Goal: Task Accomplishment & Management: Manage account settings

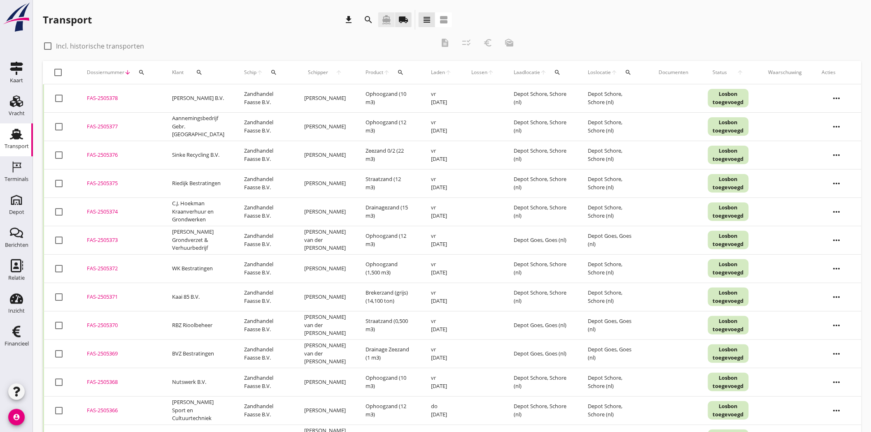
click at [383, 20] on icon "directions_boat" at bounding box center [386, 20] width 10 height 10
click at [141, 69] on icon "search" at bounding box center [141, 72] width 7 height 7
click at [157, 91] on input "Zoeken op dossiernummer..." at bounding box center [180, 96] width 86 height 13
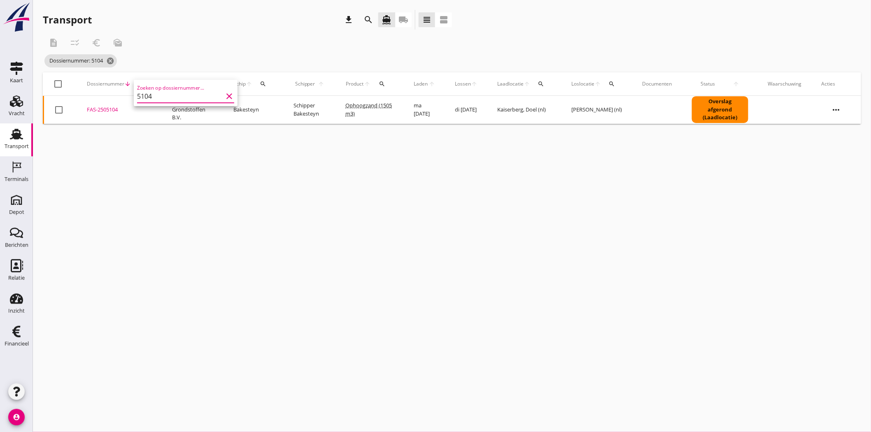
type input "5104"
click at [109, 108] on div "FAS-2505104" at bounding box center [119, 110] width 65 height 8
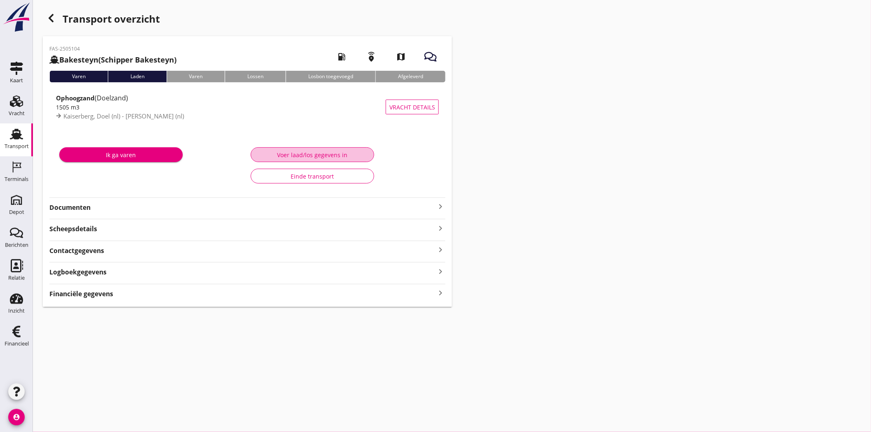
click at [357, 149] on button "Voer laad/los gegevens in" at bounding box center [312, 154] width 123 height 15
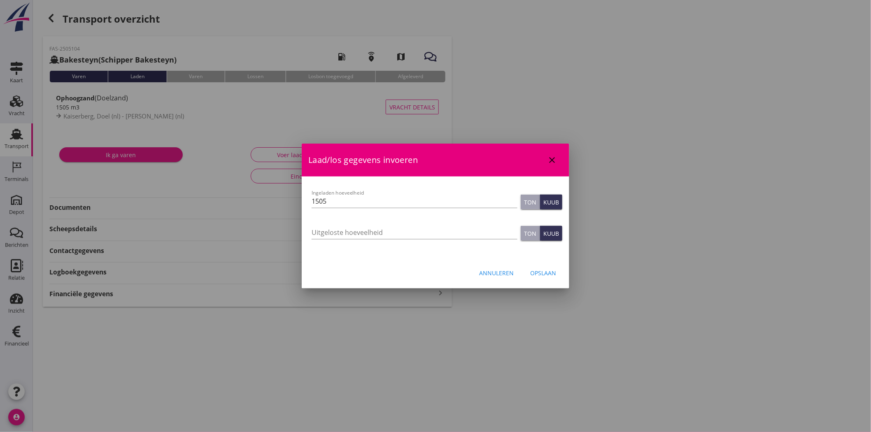
click at [550, 154] on button "close" at bounding box center [551, 160] width 15 height 15
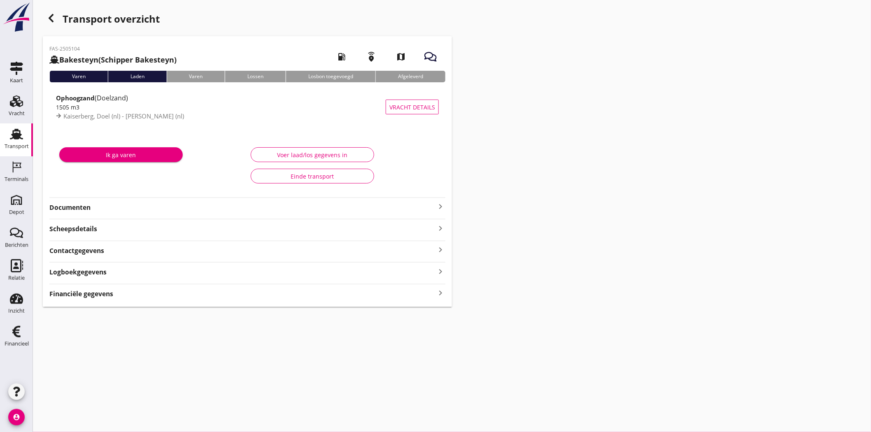
click at [14, 139] on icon "Transport" at bounding box center [16, 134] width 13 height 13
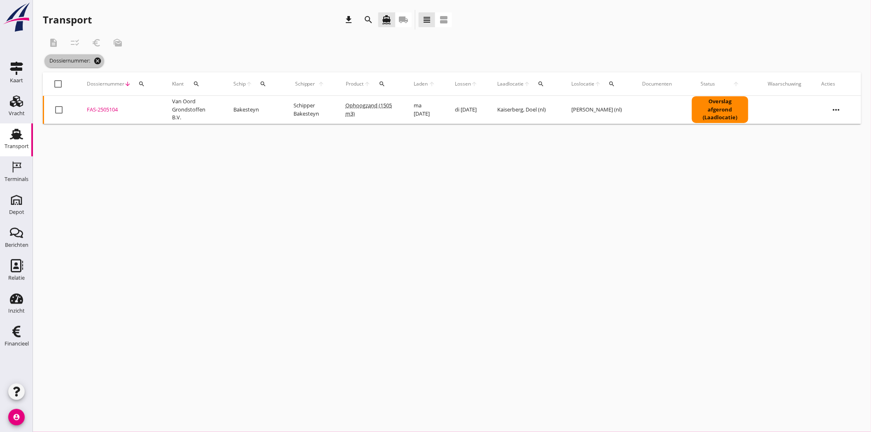
click at [100, 62] on icon "cancel" at bounding box center [97, 61] width 8 height 8
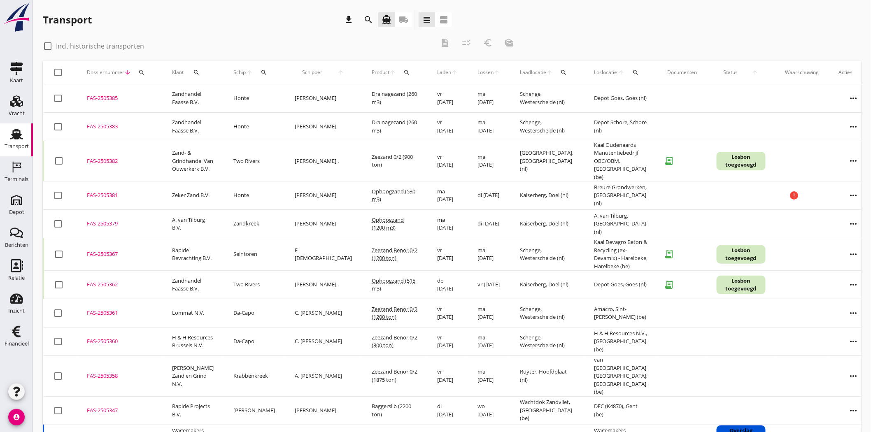
click at [46, 46] on div at bounding box center [48, 46] width 14 height 14
checkbox input "true"
click at [368, 21] on icon "search" at bounding box center [368, 20] width 10 height 10
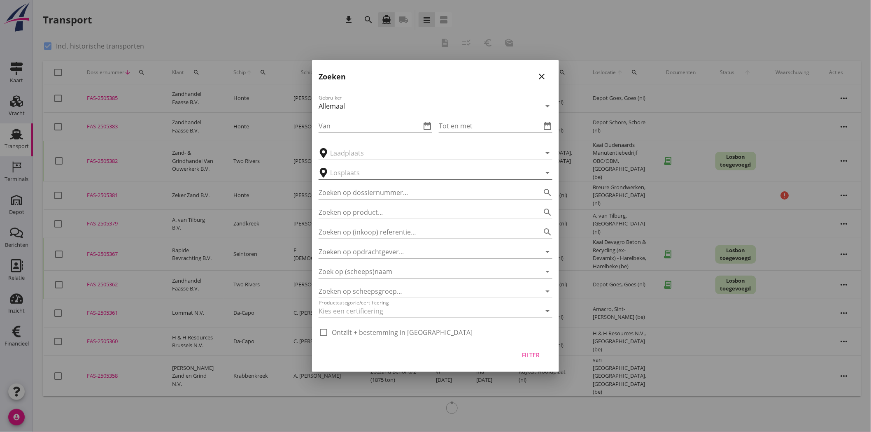
click at [398, 174] on input "text" at bounding box center [429, 172] width 199 height 13
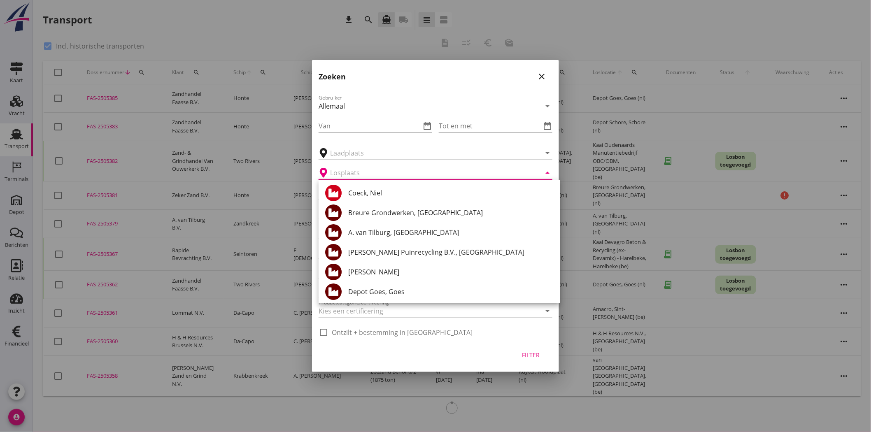
click at [408, 151] on input "text" at bounding box center [429, 152] width 199 height 13
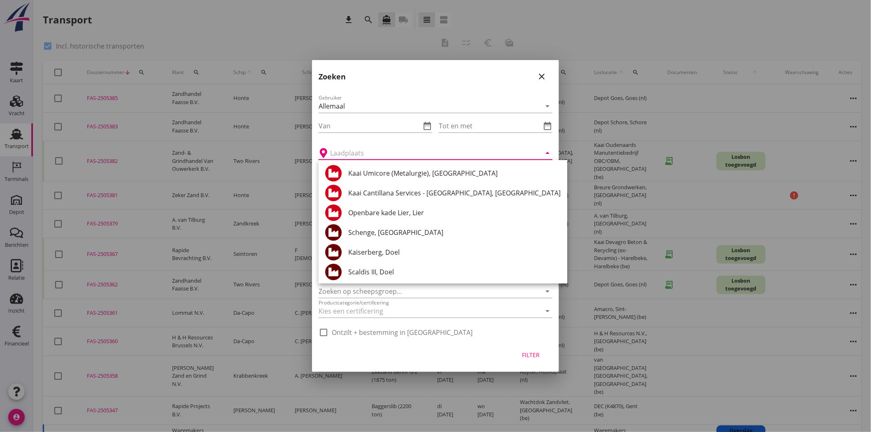
click at [368, 151] on input "text" at bounding box center [429, 152] width 199 height 13
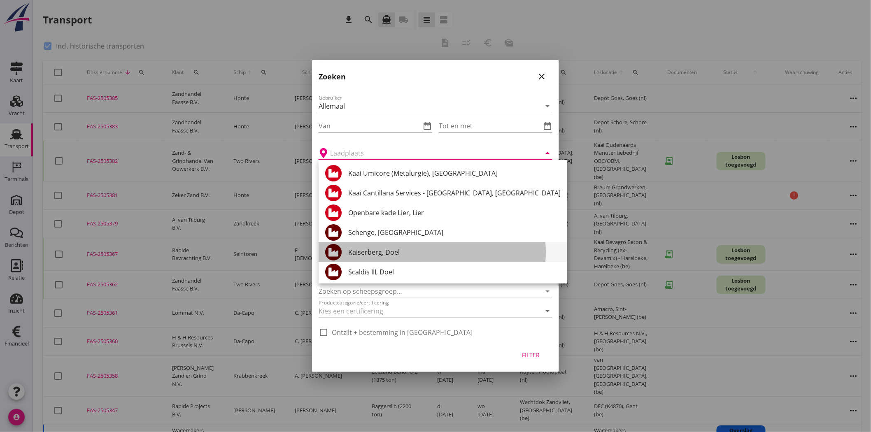
click at [447, 250] on div "Kaiserberg, Doel" at bounding box center [454, 252] width 212 height 10
type input "Kaiserberg, Doel"
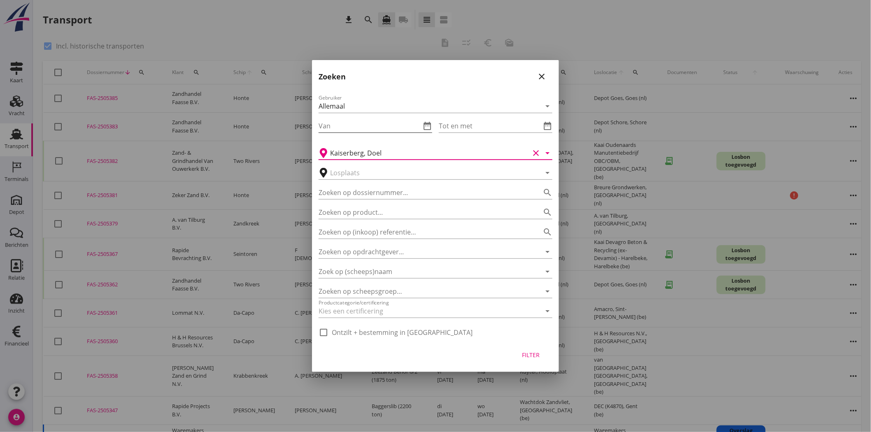
click at [424, 127] on icon "date_range" at bounding box center [427, 126] width 10 height 10
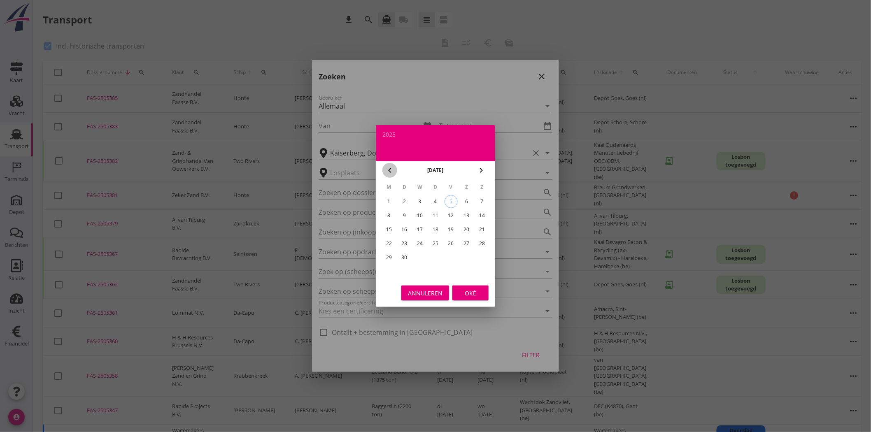
click at [388, 170] on icon "chevron_left" at bounding box center [390, 170] width 10 height 10
click at [448, 201] on div "1" at bounding box center [450, 201] width 13 height 13
type input "[DATE]"
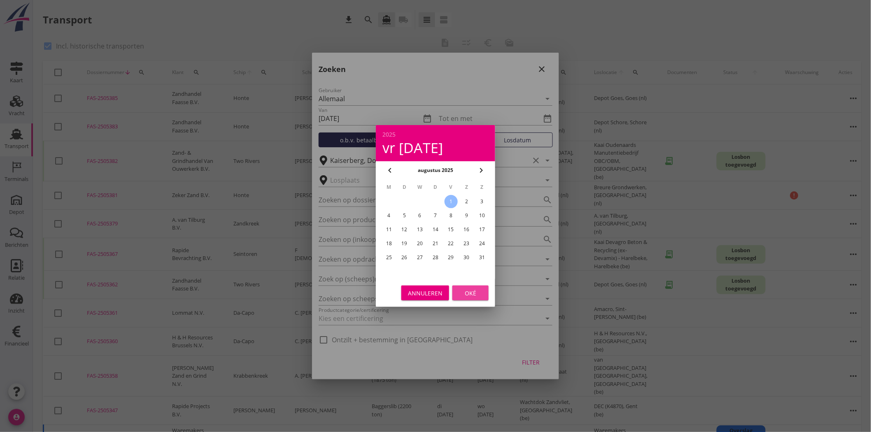
click at [483, 297] on button "Oké" at bounding box center [470, 293] width 36 height 15
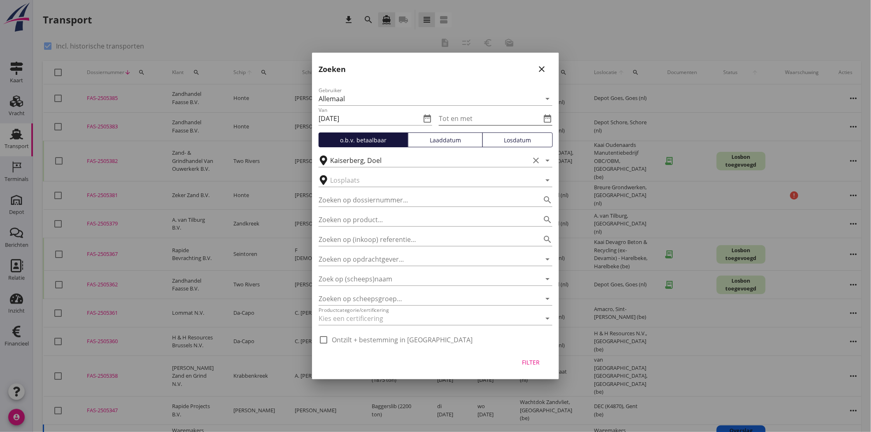
click at [548, 117] on icon "date_range" at bounding box center [547, 119] width 10 height 10
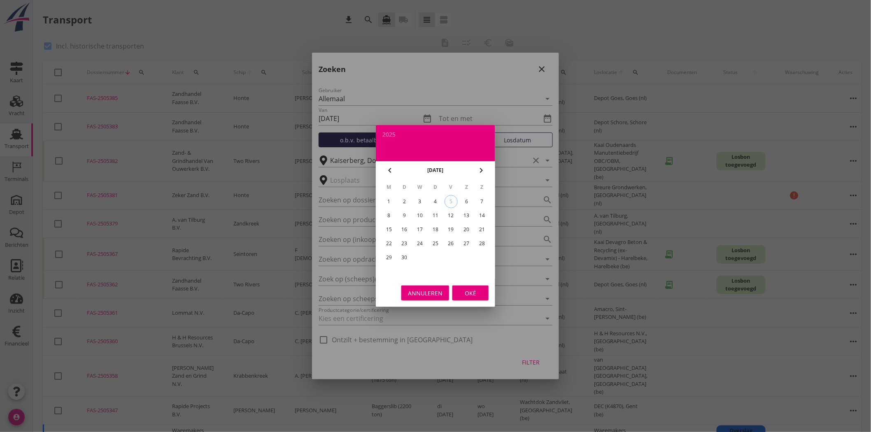
click at [390, 171] on icon "chevron_left" at bounding box center [390, 170] width 10 height 10
click at [479, 256] on div "31" at bounding box center [481, 257] width 13 height 13
type input "[DATE]"
click at [472, 298] on button "Oké" at bounding box center [470, 293] width 36 height 15
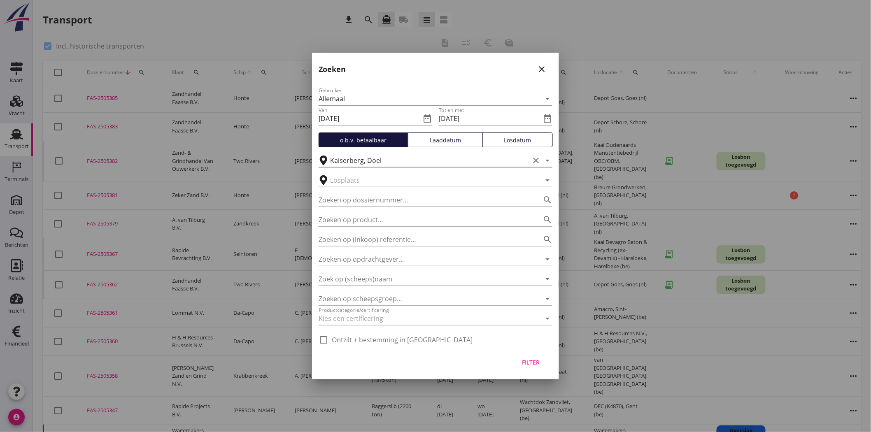
click at [532, 161] on icon "clear" at bounding box center [536, 161] width 10 height 10
click at [471, 215] on input "Zoeken op product..." at bounding box center [423, 219] width 211 height 13
type input "o"
click at [524, 364] on div "Filter" at bounding box center [530, 362] width 23 height 9
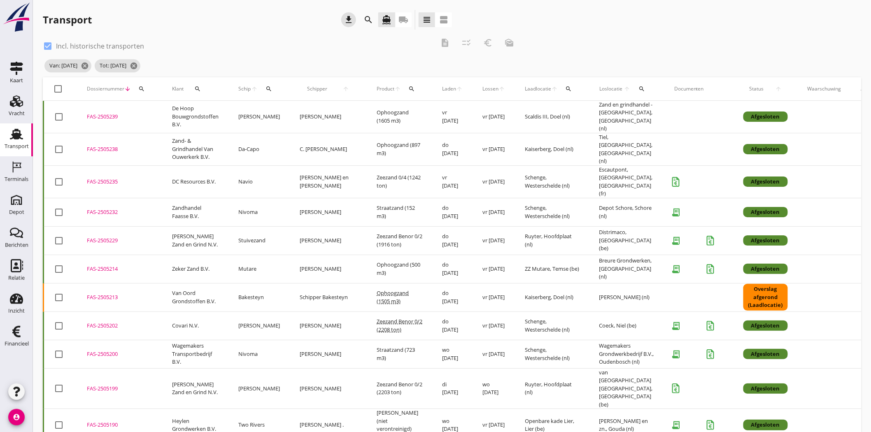
click at [348, 18] on icon "download" at bounding box center [349, 20] width 10 height 10
click at [142, 86] on icon "search" at bounding box center [141, 89] width 7 height 7
click at [154, 108] on input "Zoeken op dossiernummer..." at bounding box center [180, 112] width 86 height 13
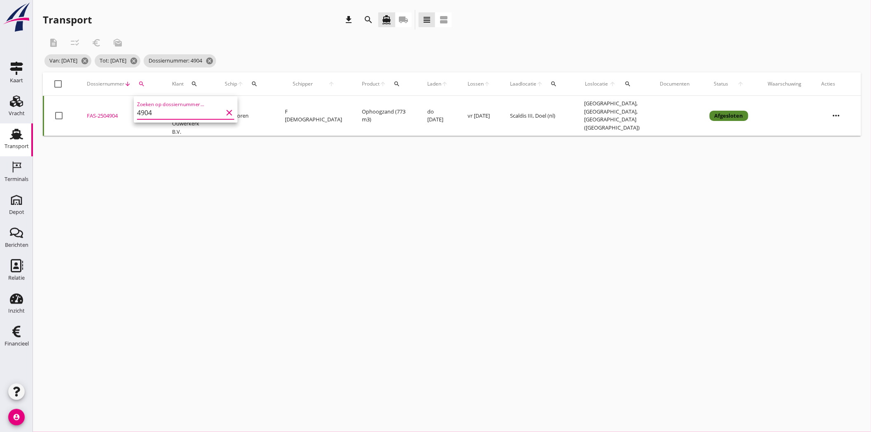
click at [155, 108] on input "4904" at bounding box center [180, 112] width 86 height 13
type input "4904"
click at [110, 112] on div "FAS-2504904" at bounding box center [119, 116] width 65 height 8
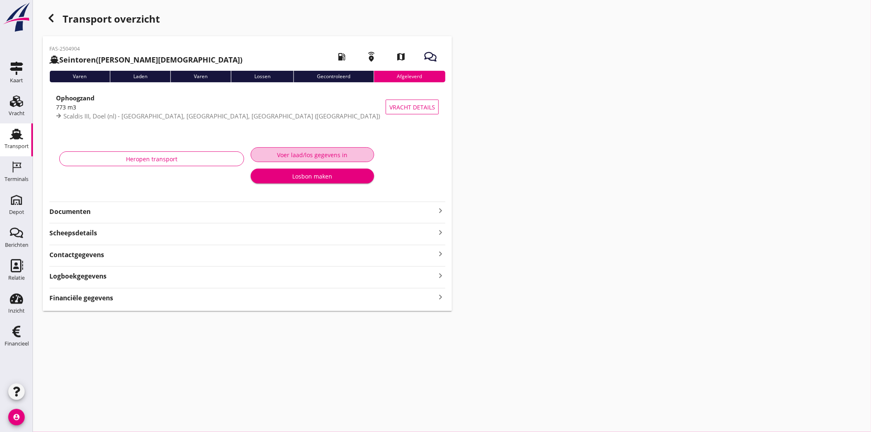
click at [272, 156] on div "Voer laad/los gegevens in" at bounding box center [312, 155] width 109 height 9
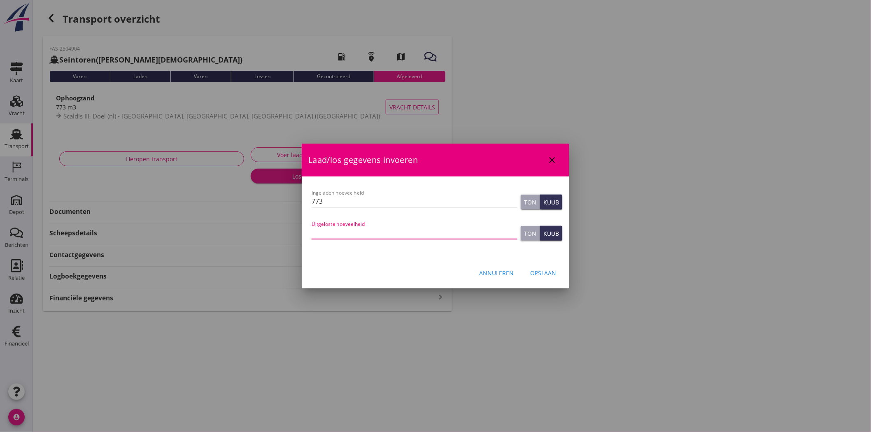
click at [403, 235] on input "Uitgeloste hoeveelheid" at bounding box center [414, 232] width 206 height 13
click at [552, 155] on icon "close" at bounding box center [552, 160] width 10 height 10
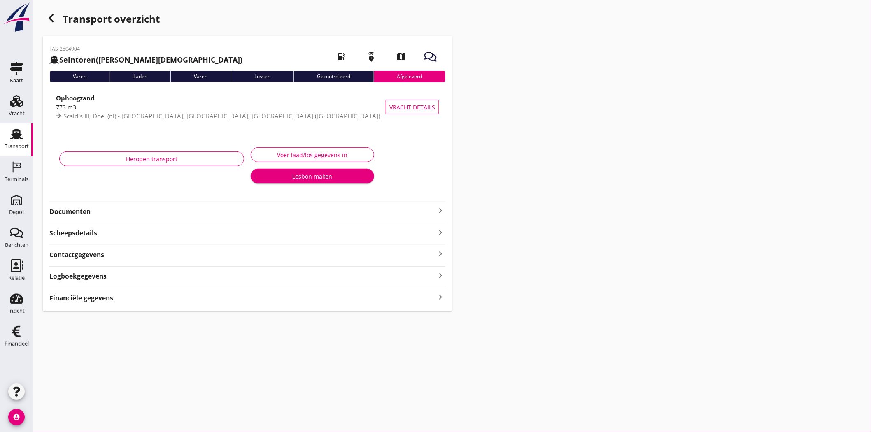
click at [75, 213] on strong "Documenten" at bounding box center [242, 211] width 386 height 9
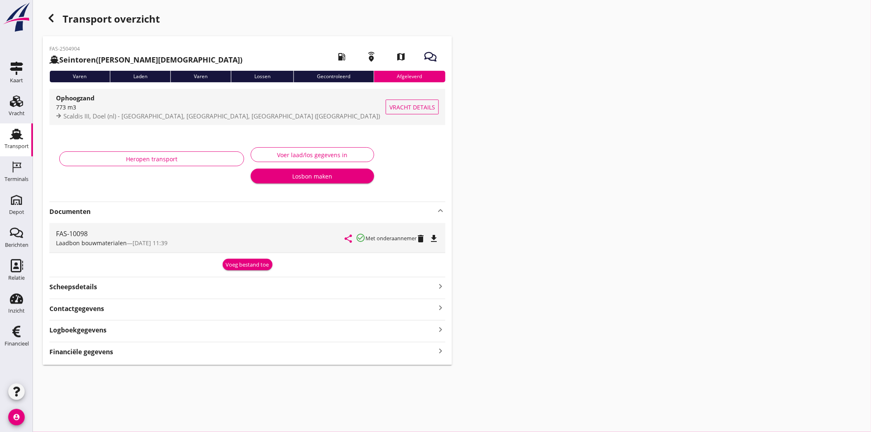
click at [167, 117] on span "Scaldis III, Doel (nl) - [GEOGRAPHIC_DATA], [GEOGRAPHIC_DATA], [GEOGRAPHIC_DATA…" at bounding box center [221, 116] width 316 height 8
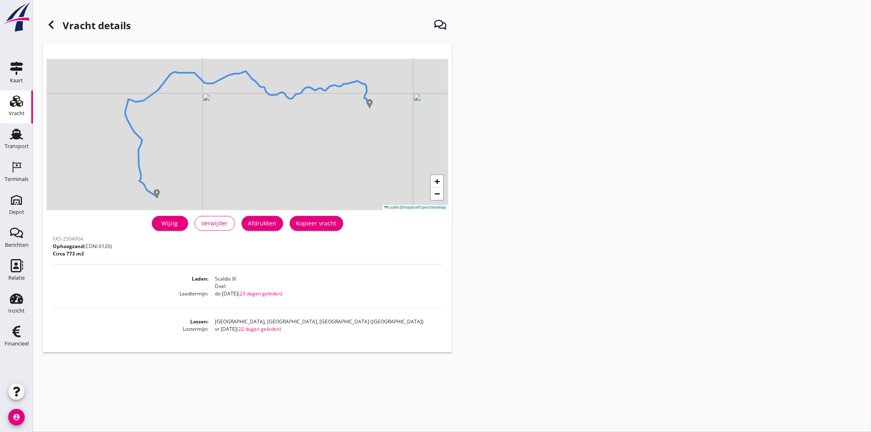
click at [50, 19] on div at bounding box center [51, 24] width 16 height 16
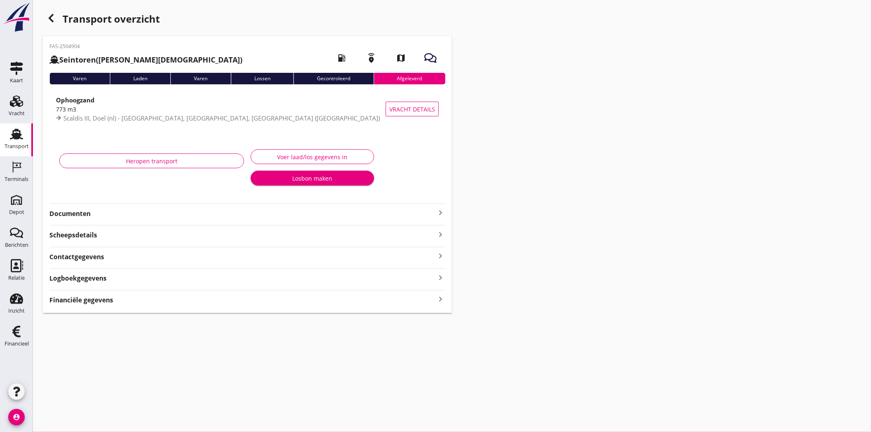
click at [312, 158] on div "Voer laad/los gegevens in" at bounding box center [312, 157] width 109 height 9
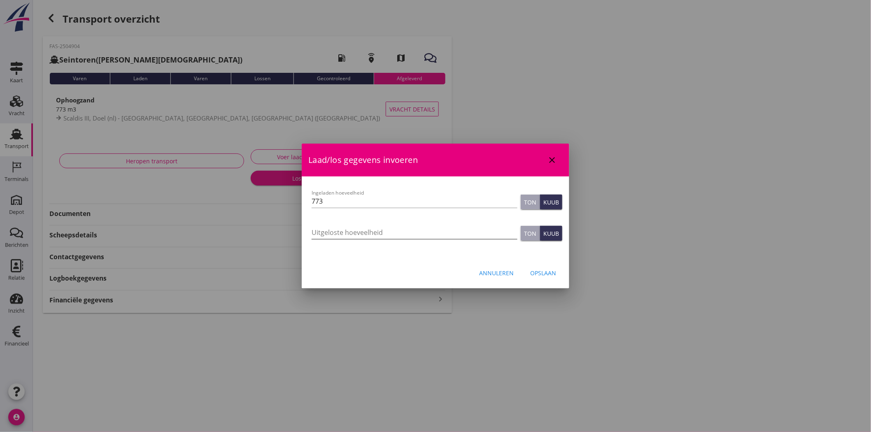
click at [335, 230] on input "Uitgeloste hoeveelheid" at bounding box center [414, 232] width 206 height 13
type input "780"
click at [549, 272] on div "Opslaan" at bounding box center [543, 273] width 26 height 9
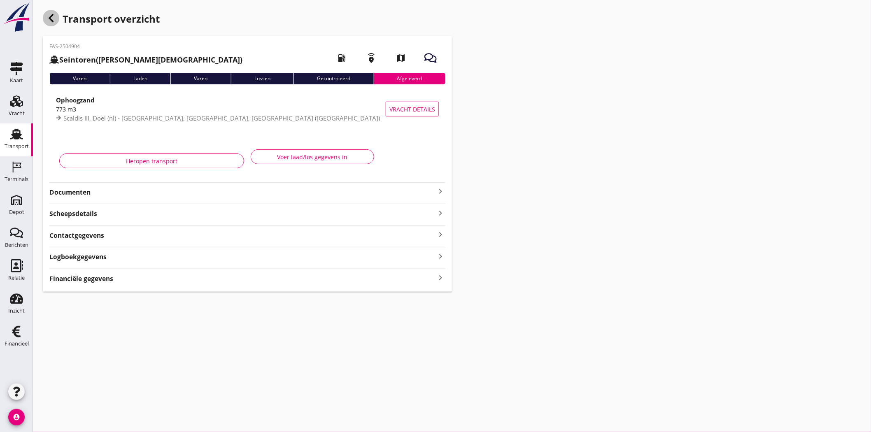
click at [50, 16] on use "button" at bounding box center [51, 18] width 5 height 8
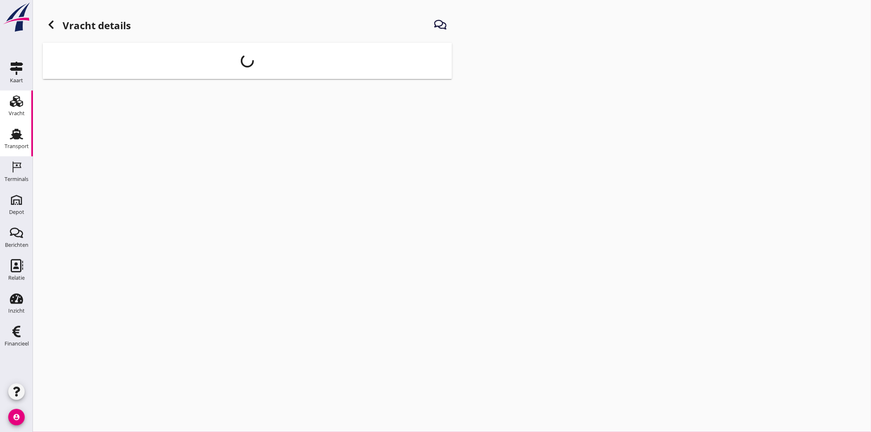
click at [15, 142] on div "Transport" at bounding box center [17, 147] width 24 height 12
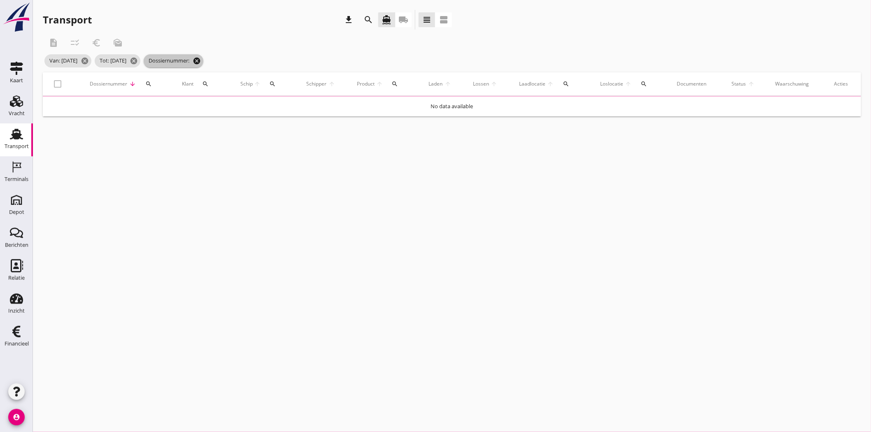
click at [201, 60] on icon "cancel" at bounding box center [197, 61] width 8 height 8
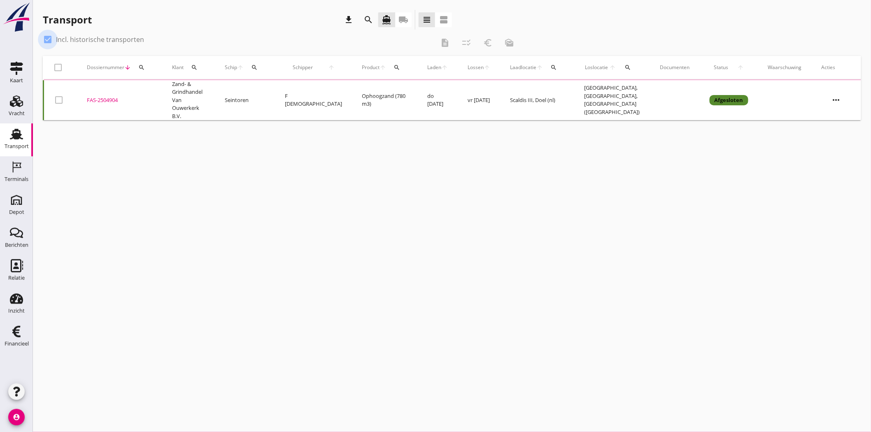
click at [46, 40] on div at bounding box center [48, 40] width 14 height 14
checkbox input "false"
click at [139, 65] on icon "search" at bounding box center [141, 67] width 7 height 7
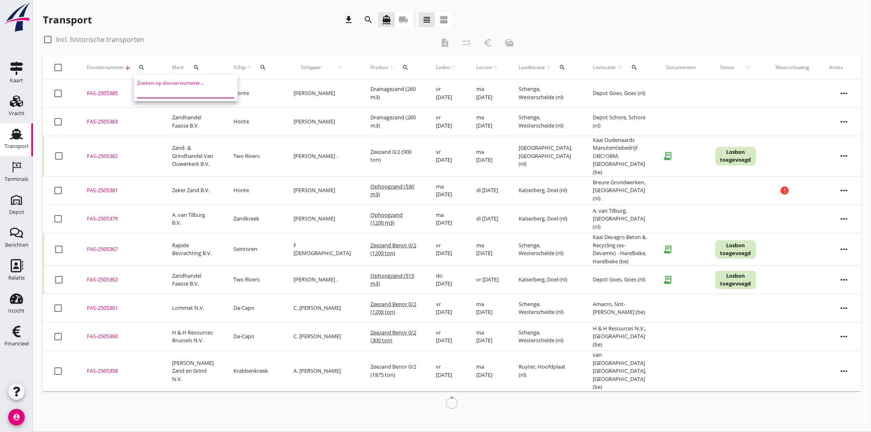
click at [158, 91] on input "Zoeken op dossiernummer..." at bounding box center [180, 91] width 86 height 13
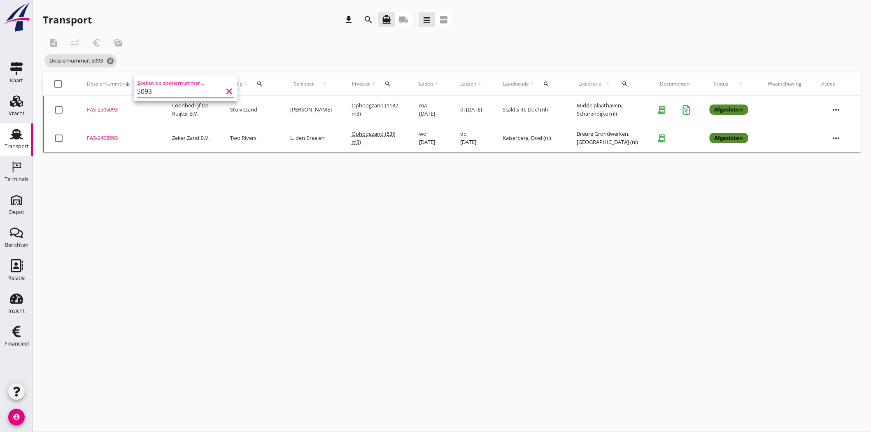
type input "5093"
click at [109, 109] on div "FAS-2505093" at bounding box center [119, 110] width 65 height 8
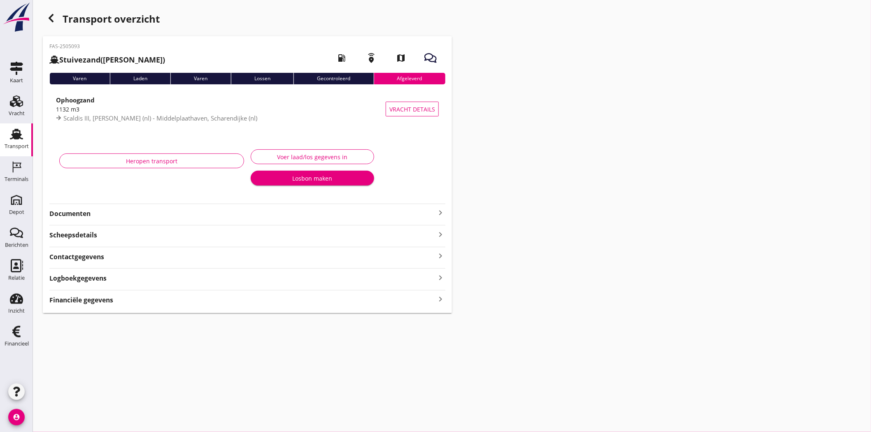
type input "1132"
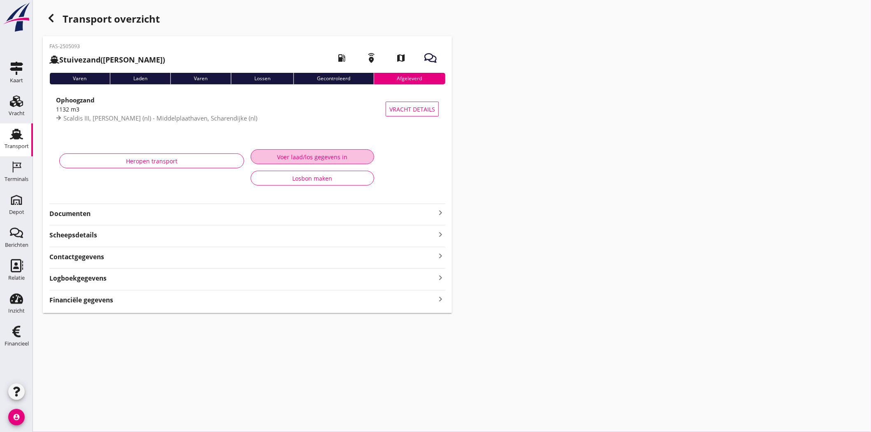
click at [311, 158] on div "Voer laad/los gegevens in" at bounding box center [312, 157] width 109 height 9
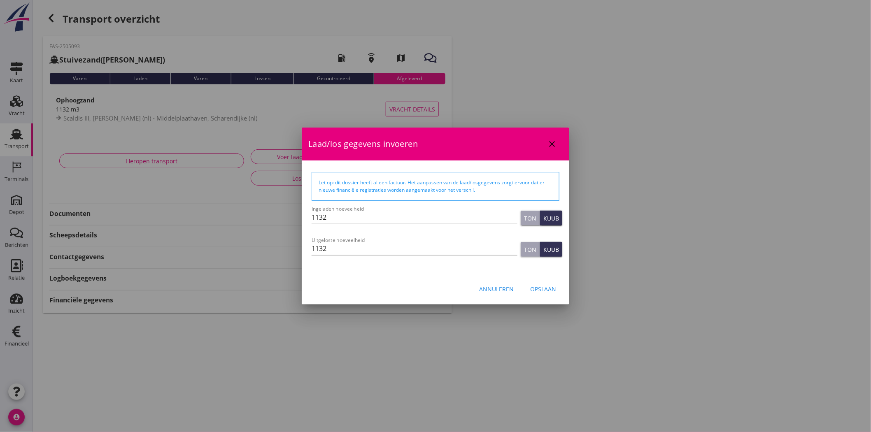
click at [548, 143] on icon "close" at bounding box center [552, 144] width 10 height 10
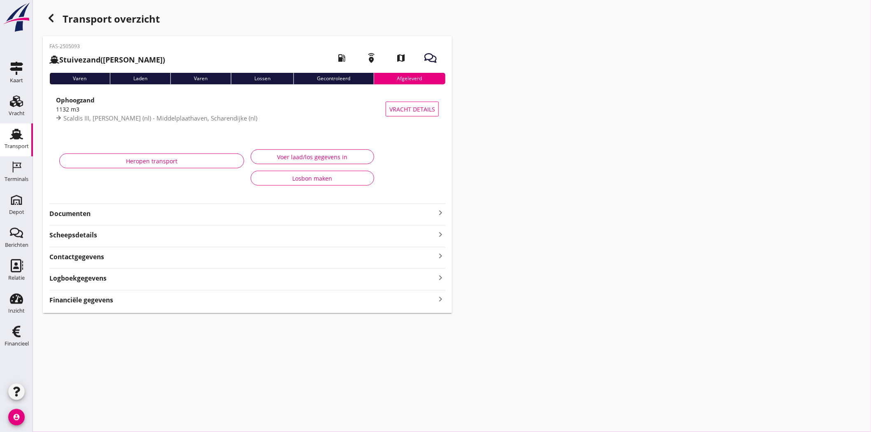
click at [79, 60] on strong "Stuivezand" at bounding box center [79, 60] width 41 height 10
click at [14, 146] on div "Transport" at bounding box center [17, 146] width 24 height 5
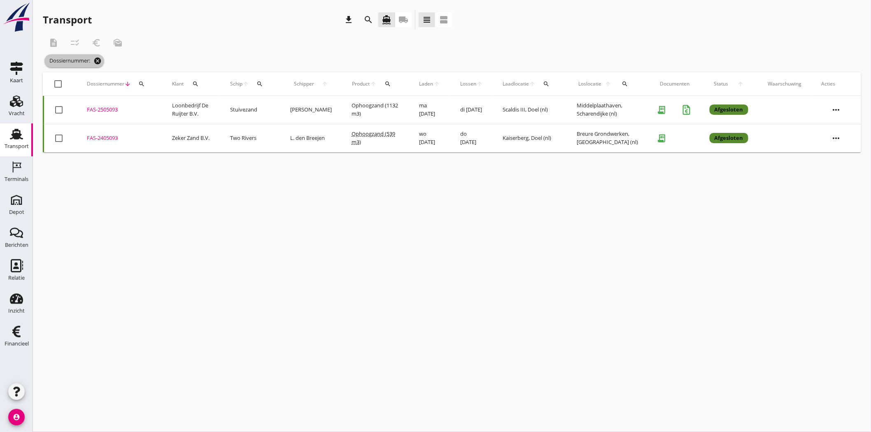
click at [100, 62] on icon "cancel" at bounding box center [97, 61] width 8 height 8
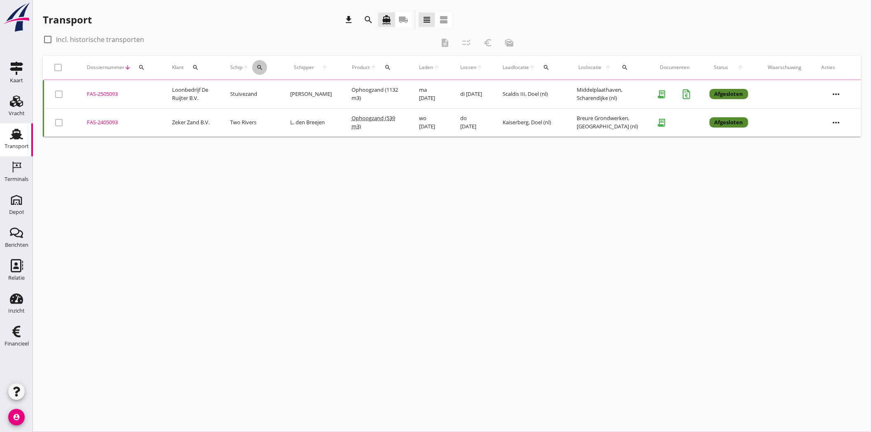
click at [263, 65] on icon "search" at bounding box center [259, 67] width 7 height 7
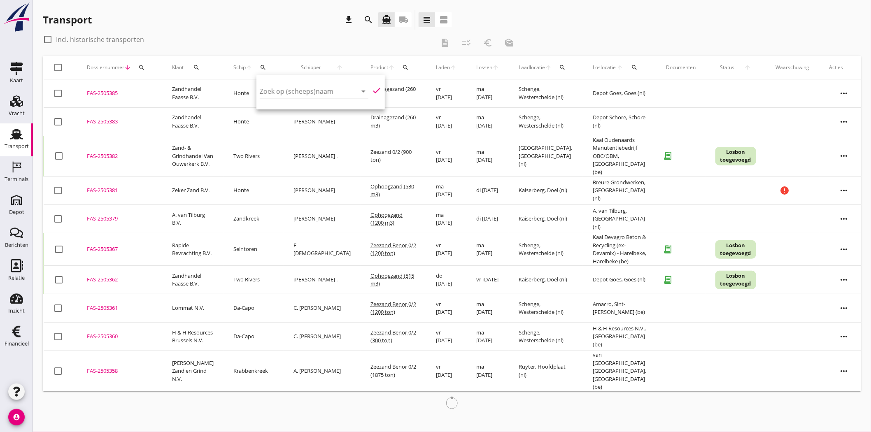
click at [267, 90] on input "Zoek op (scheeps)naam" at bounding box center [303, 91] width 86 height 13
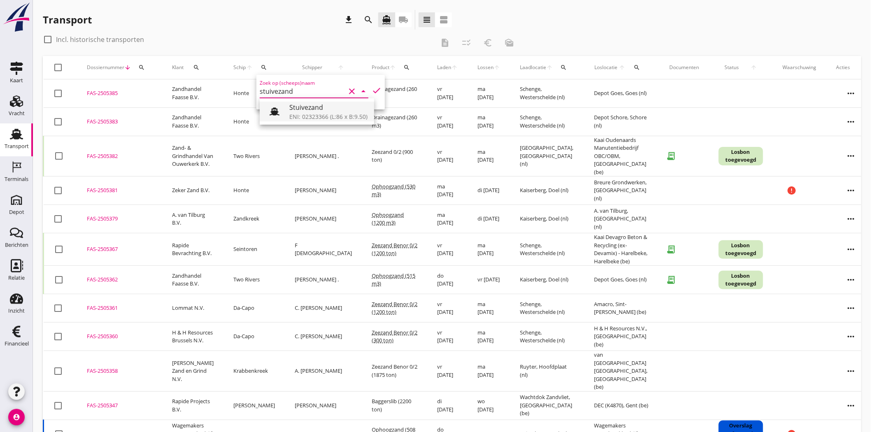
click at [330, 113] on div "ENI: 02323366 (L:86 x B:9.50)" at bounding box center [328, 116] width 78 height 9
click at [373, 87] on icon "check" at bounding box center [377, 91] width 10 height 10
type input "Stuivezand"
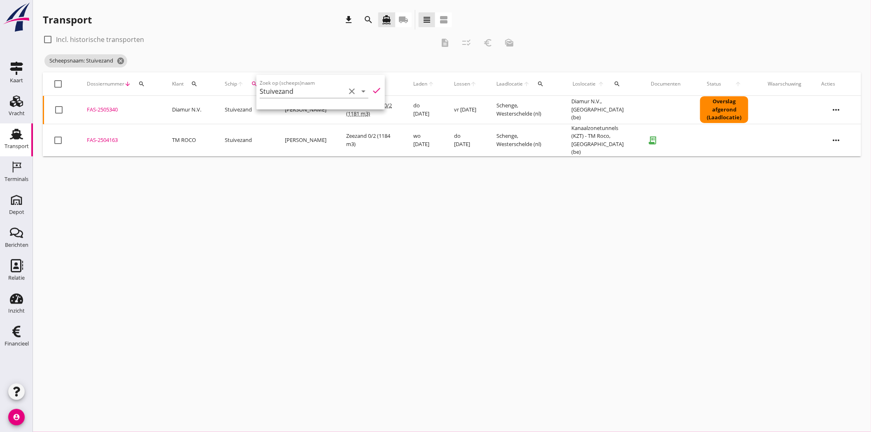
click at [49, 36] on div at bounding box center [48, 40] width 14 height 14
checkbox input "true"
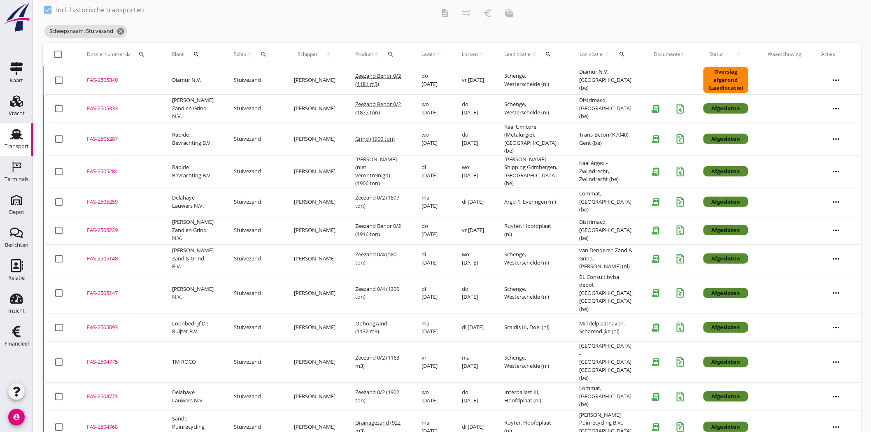
scroll to position [46, 0]
